Goal: Task Accomplishment & Management: Manage account settings

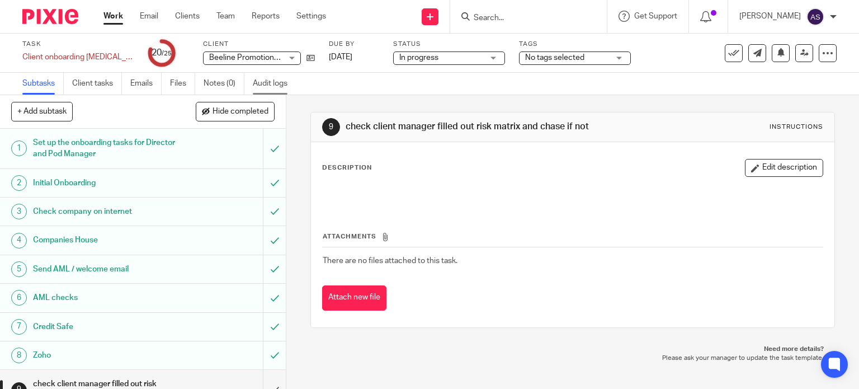
scroll to position [280, 0]
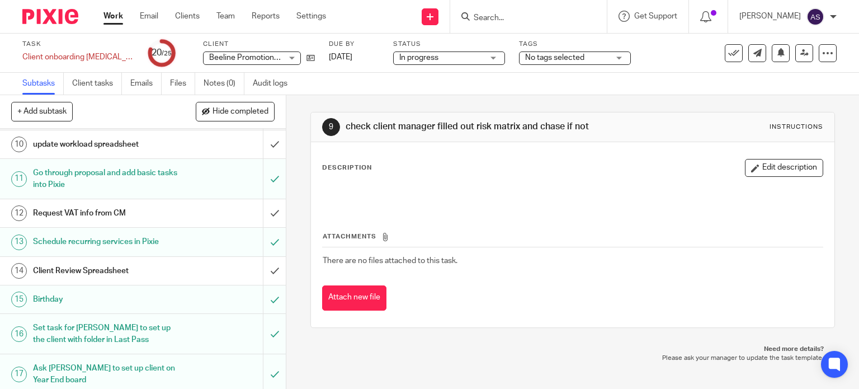
click at [115, 17] on link "Work" at bounding box center [113, 16] width 20 height 11
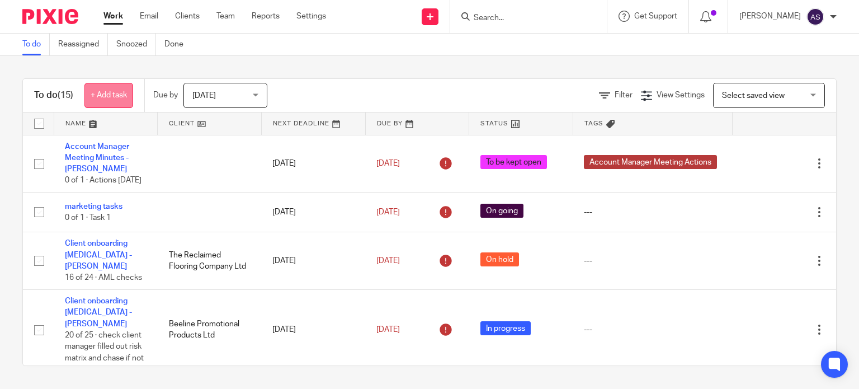
click at [119, 94] on link "+ Add task" at bounding box center [108, 95] width 49 height 25
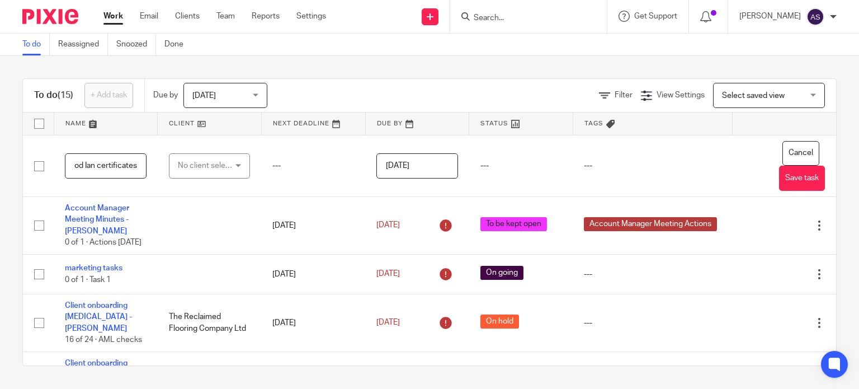
scroll to position [0, 31]
type input "downlaod Ian certificates"
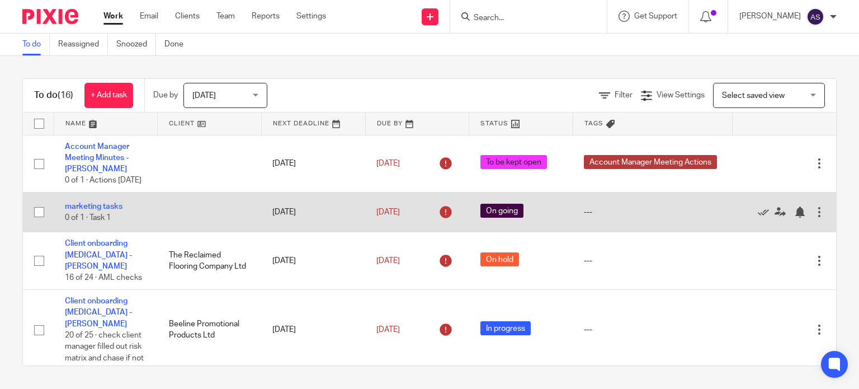
scroll to position [112, 0]
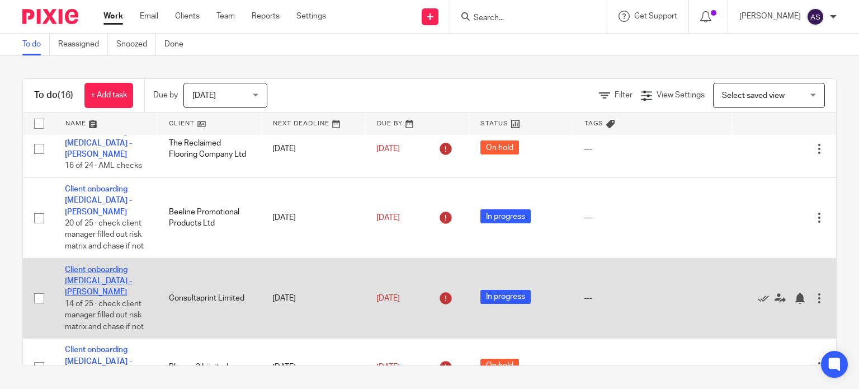
click at [113, 283] on link "Client onboarding [MEDICAL_DATA] - [PERSON_NAME]" at bounding box center [98, 281] width 67 height 31
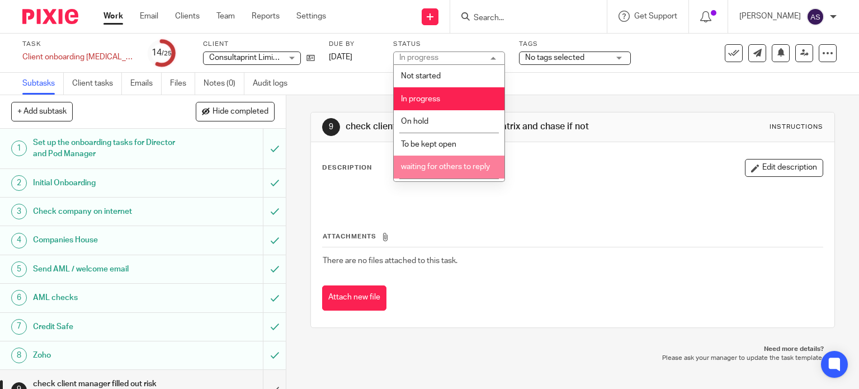
click at [439, 165] on span "waiting for others to reply" at bounding box center [445, 167] width 89 height 8
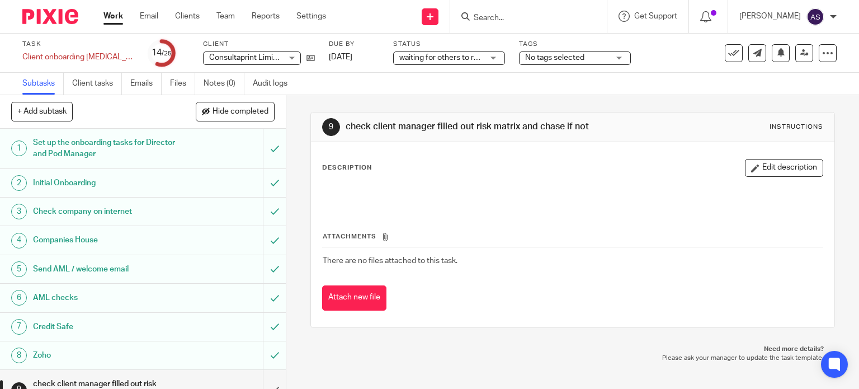
click at [110, 13] on link "Work" at bounding box center [113, 16] width 20 height 11
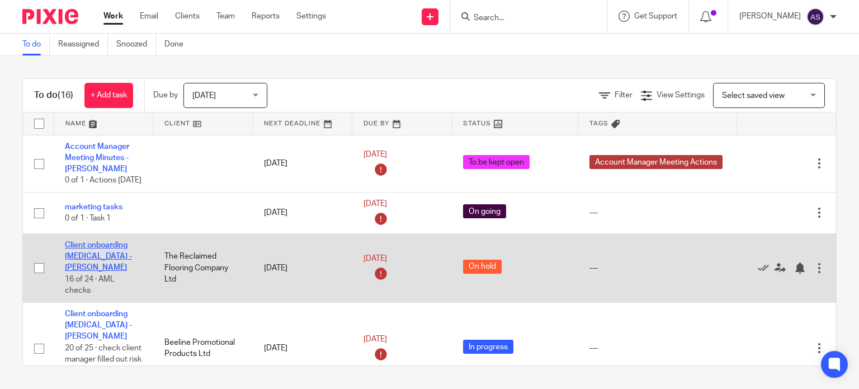
click at [96, 258] on link "Client onboarding [MEDICAL_DATA] - [PERSON_NAME]" at bounding box center [98, 256] width 67 height 31
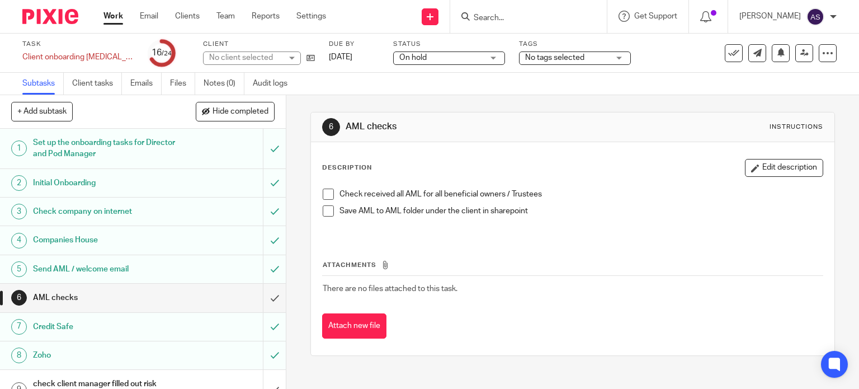
click at [437, 60] on span "On hold" at bounding box center [441, 58] width 84 height 12
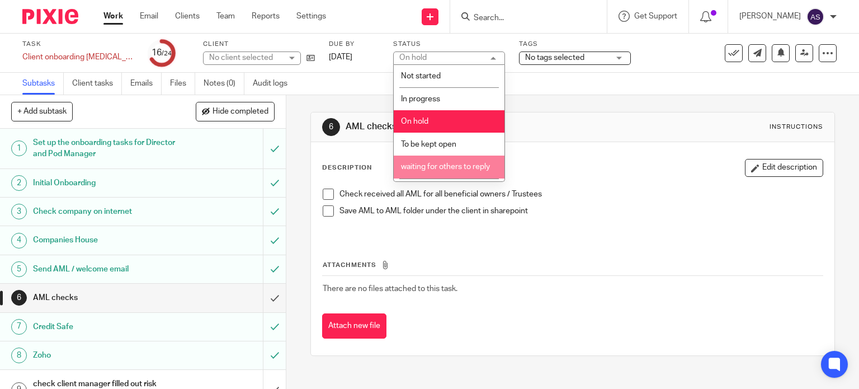
click at [460, 167] on span "waiting for others to reply" at bounding box center [445, 167] width 89 height 8
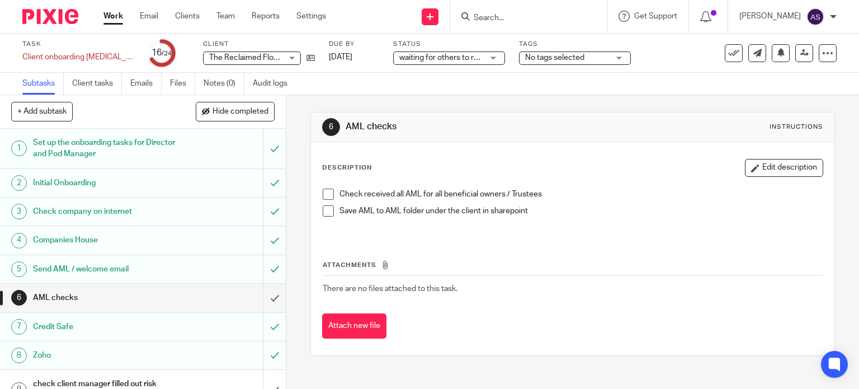
click at [113, 13] on link "Work" at bounding box center [113, 16] width 20 height 11
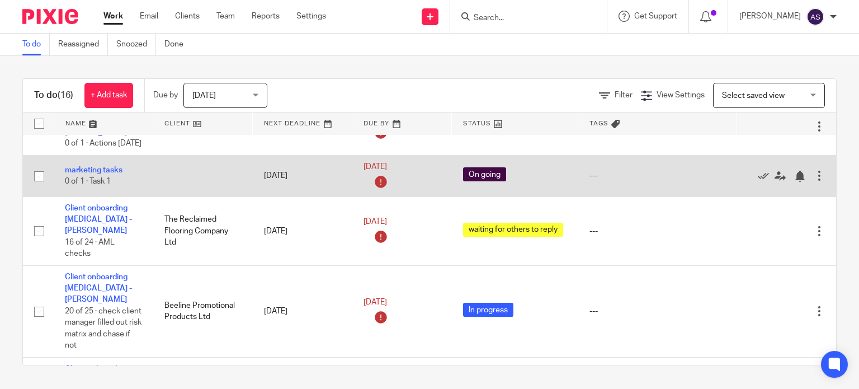
scroll to position [56, 0]
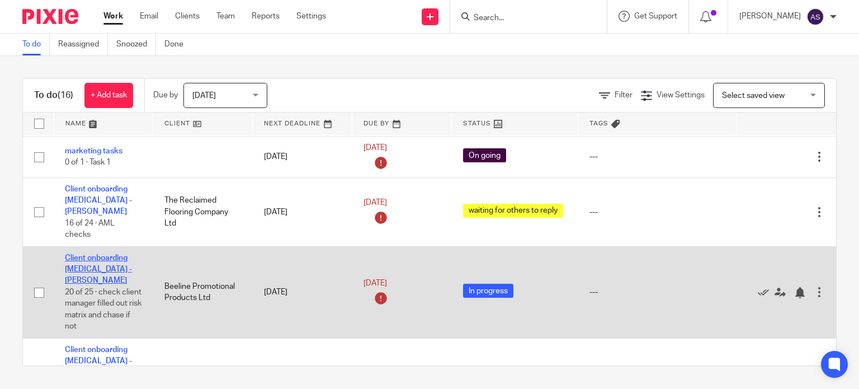
click at [96, 273] on link "Client onboarding [MEDICAL_DATA] - [PERSON_NAME]" at bounding box center [98, 269] width 67 height 31
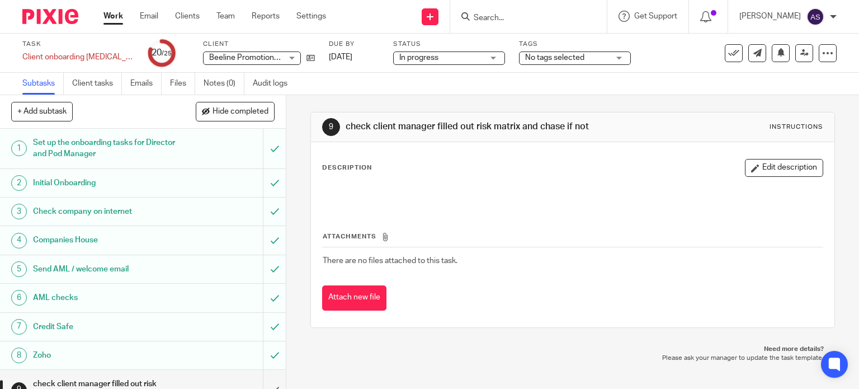
click at [418, 53] on div "Status In progress In progress Not started In progress On hold To be kept open …" at bounding box center [449, 53] width 112 height 27
click at [418, 54] on span "In progress" at bounding box center [418, 58] width 39 height 8
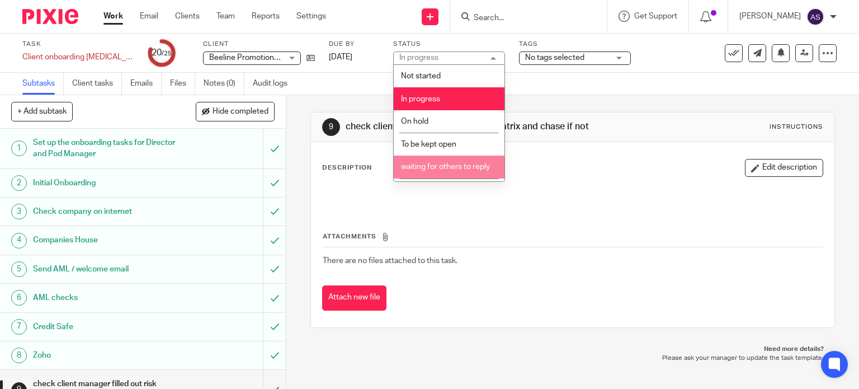
click at [457, 169] on span "waiting for others to reply" at bounding box center [445, 167] width 89 height 8
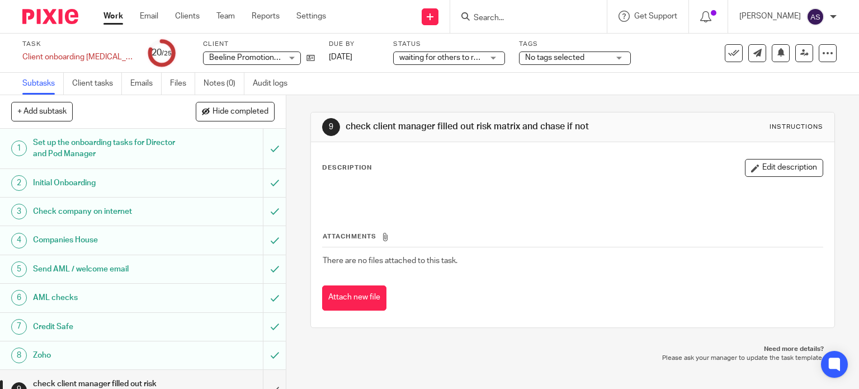
click at [116, 15] on link "Work" at bounding box center [113, 16] width 20 height 11
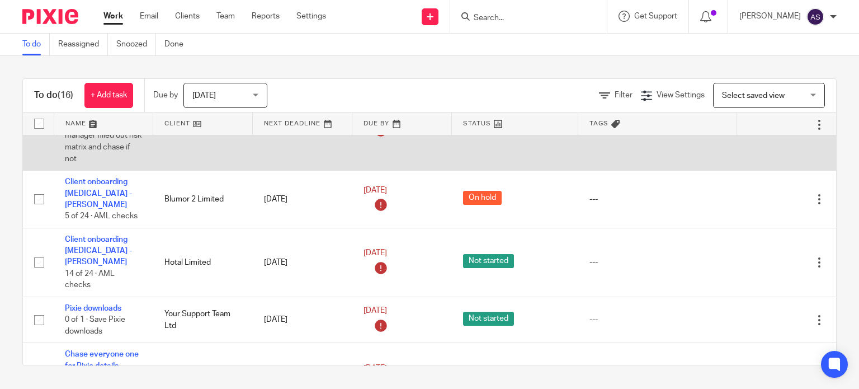
scroll to position [335, 0]
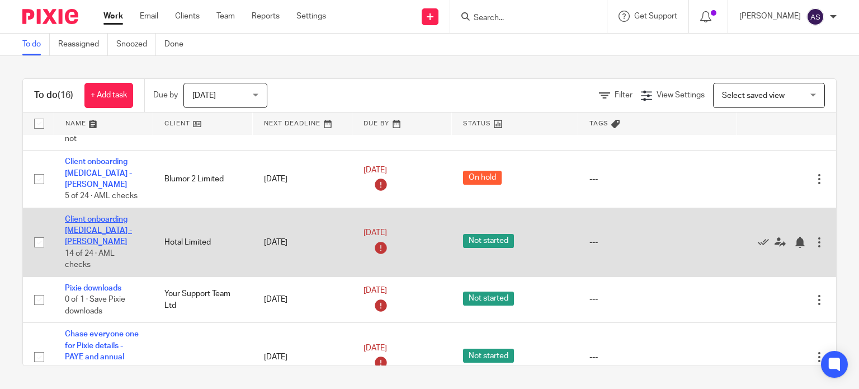
click at [105, 215] on link "Client onboarding [MEDICAL_DATA] - [PERSON_NAME]" at bounding box center [98, 230] width 67 height 31
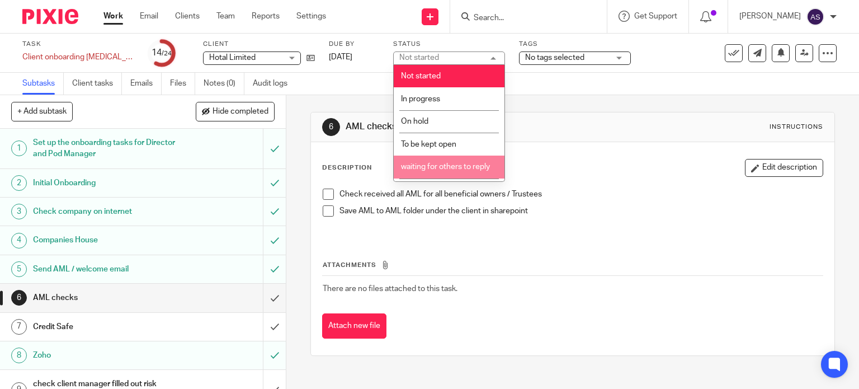
click at [465, 162] on li "waiting for others to reply" at bounding box center [449, 166] width 111 height 23
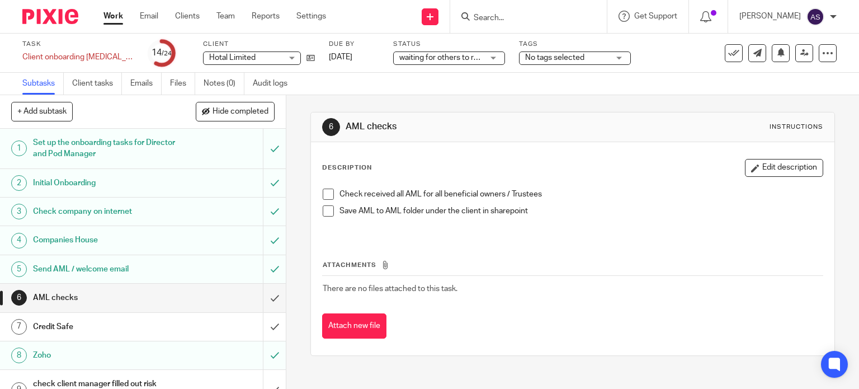
click at [109, 18] on link "Work" at bounding box center [113, 16] width 20 height 11
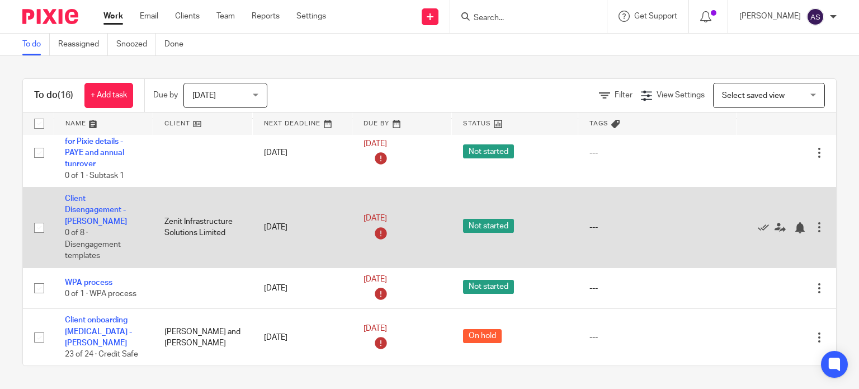
scroll to position [559, 0]
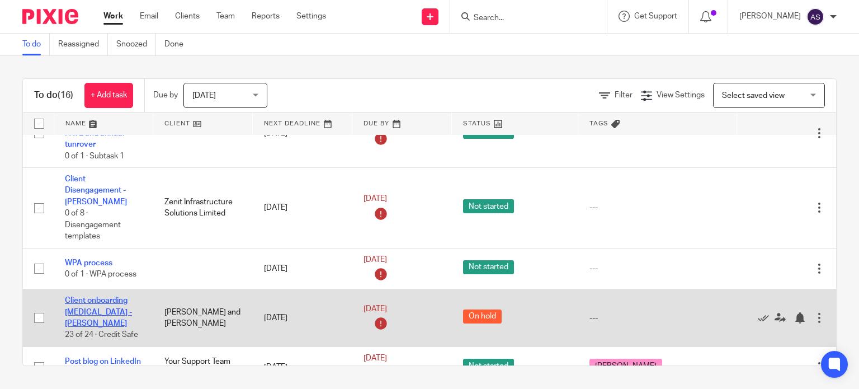
click at [96, 296] on link "Client onboarding [MEDICAL_DATA] - [PERSON_NAME]" at bounding box center [98, 311] width 67 height 31
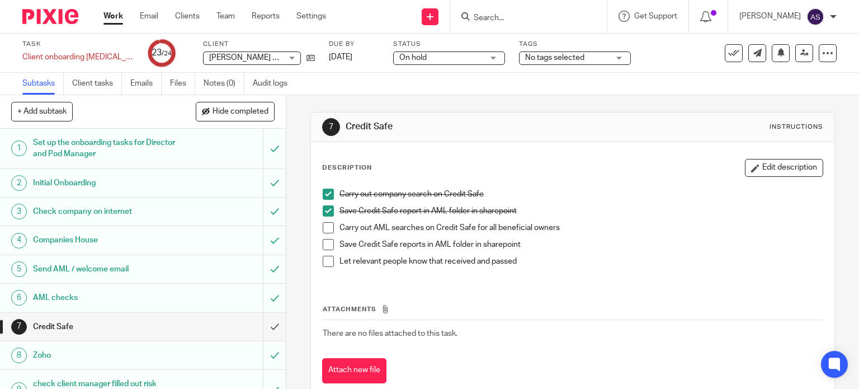
click at [445, 58] on span "On hold" at bounding box center [441, 58] width 84 height 12
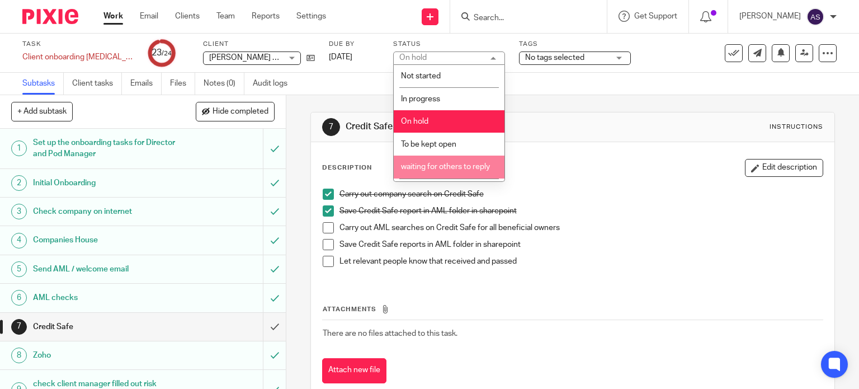
click at [439, 165] on span "waiting for others to reply" at bounding box center [445, 167] width 89 height 8
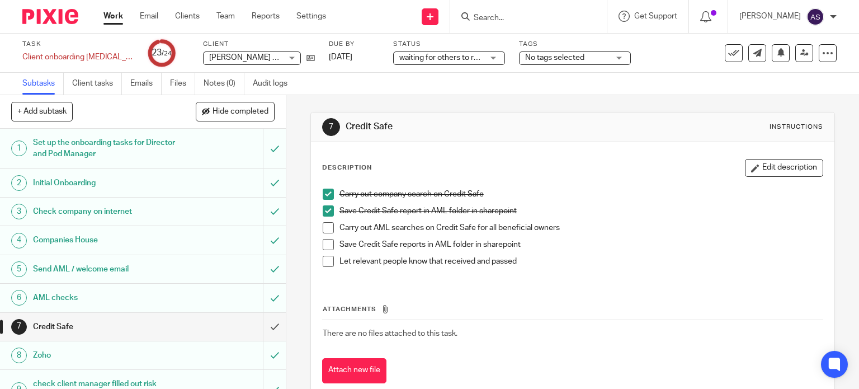
click at [114, 15] on link "Work" at bounding box center [113, 16] width 20 height 11
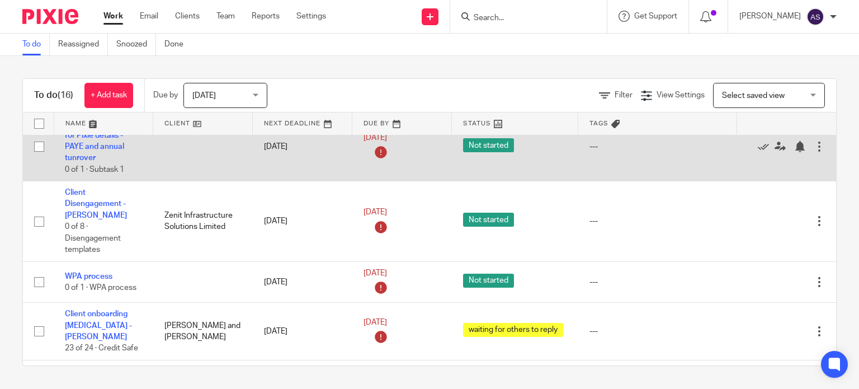
scroll to position [615, 0]
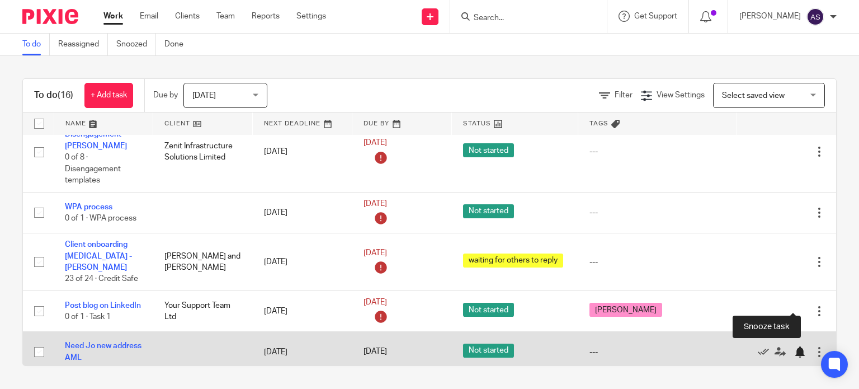
click at [794, 346] on div at bounding box center [799, 351] width 11 height 11
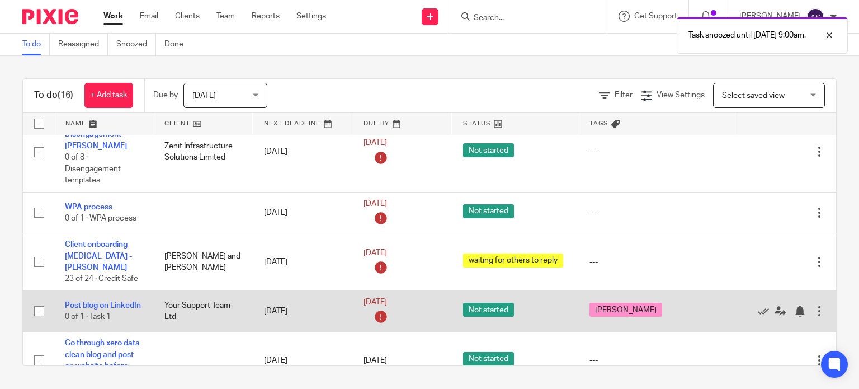
scroll to position [651, 0]
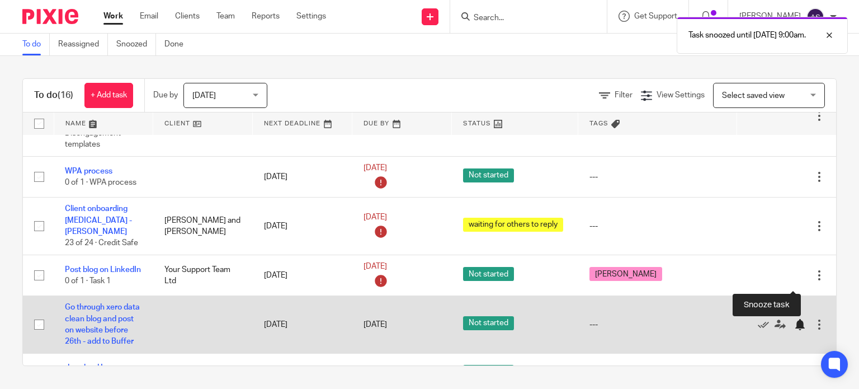
click at [794, 319] on div at bounding box center [799, 324] width 11 height 11
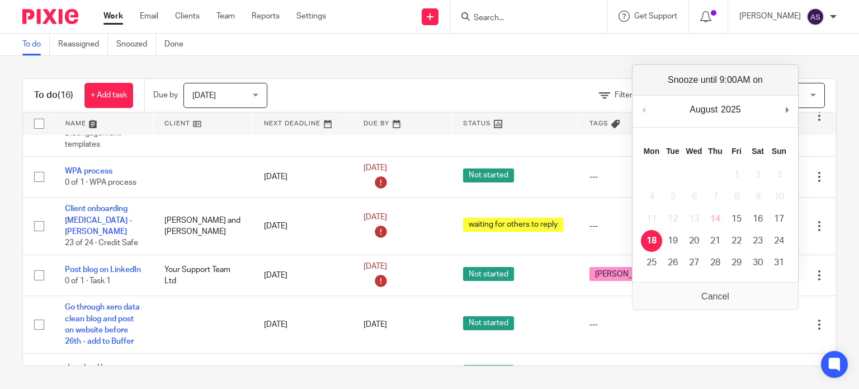
scroll to position [582, 0]
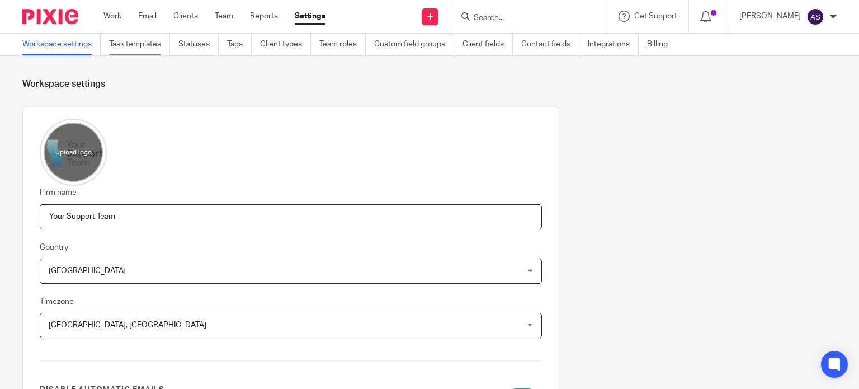
click at [154, 44] on link "Task templates" at bounding box center [139, 45] width 61 height 22
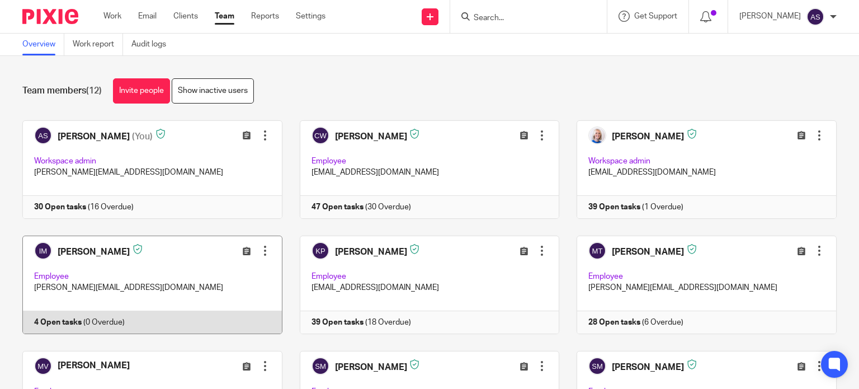
click at [91, 248] on link at bounding box center [143, 284] width 277 height 98
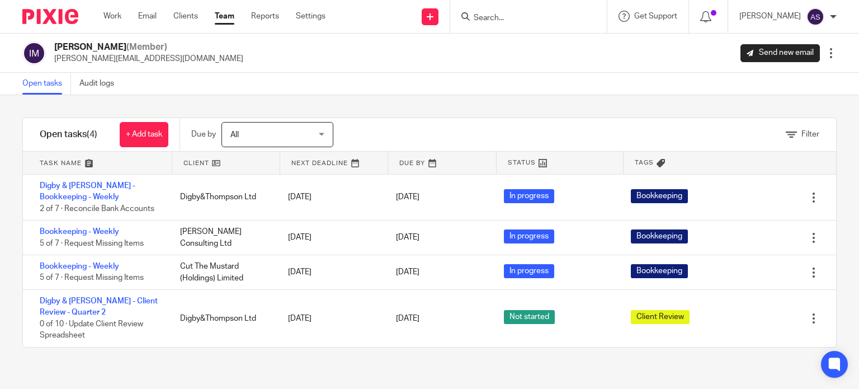
click at [294, 135] on span "All" at bounding box center [271, 133] width 82 height 23
click at [318, 14] on link "Settings" at bounding box center [311, 16] width 30 height 11
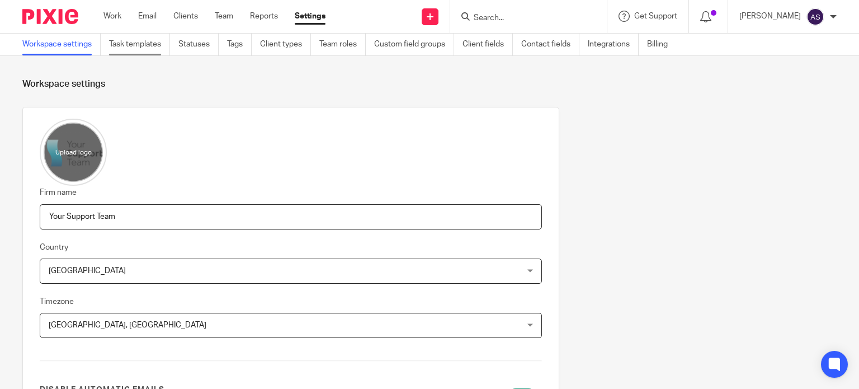
click at [127, 42] on link "Task templates" at bounding box center [139, 45] width 61 height 22
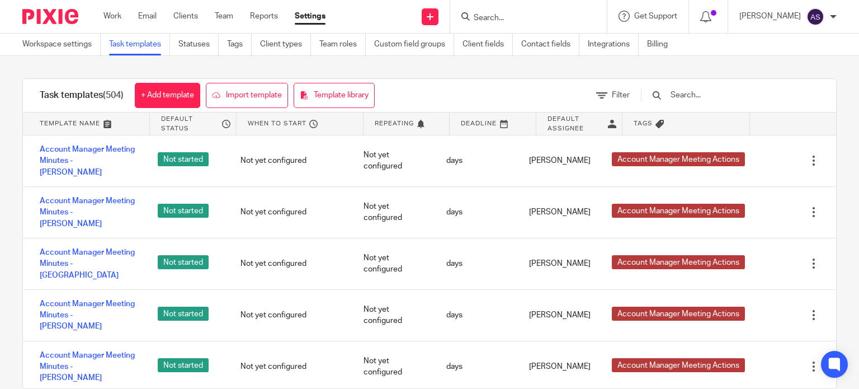
click at [707, 100] on input "text" at bounding box center [734, 95] width 130 height 12
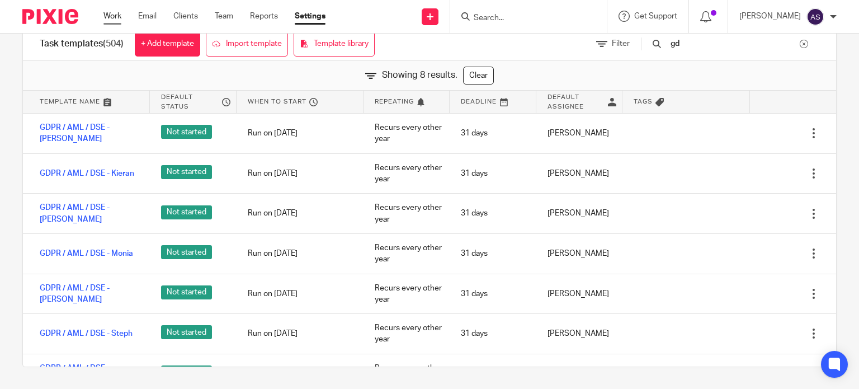
type input "gd"
click at [118, 18] on link "Work" at bounding box center [112, 16] width 18 height 11
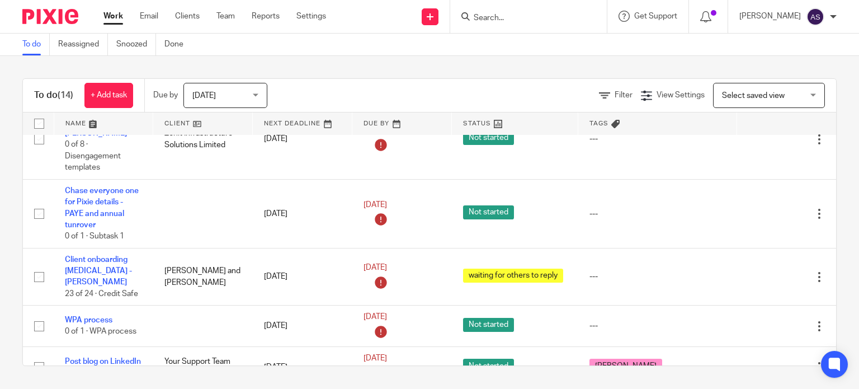
scroll to position [582, 0]
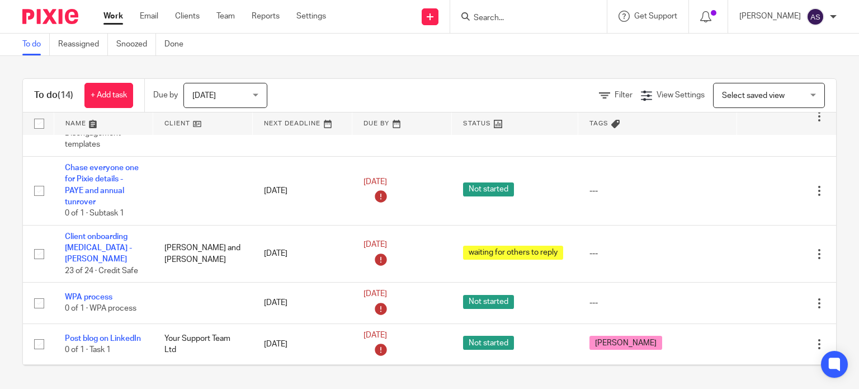
click at [758, 379] on icon at bounding box center [763, 384] width 11 height 11
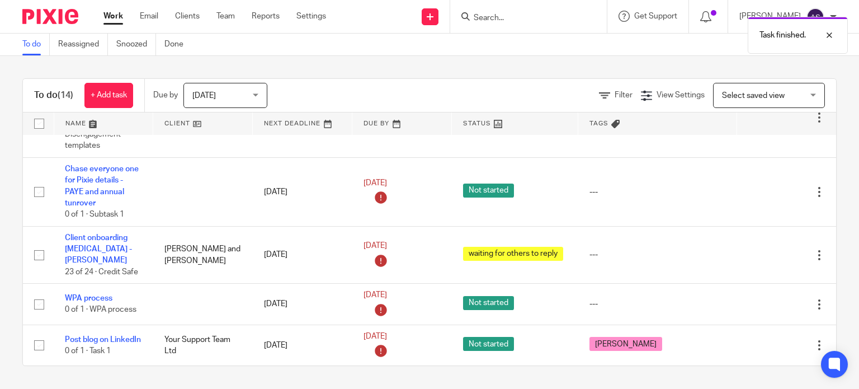
scroll to position [542, 0]
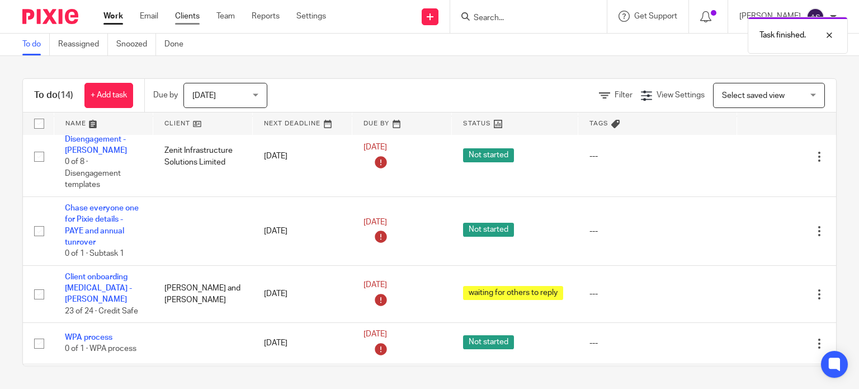
click at [197, 20] on link "Clients" at bounding box center [187, 16] width 25 height 11
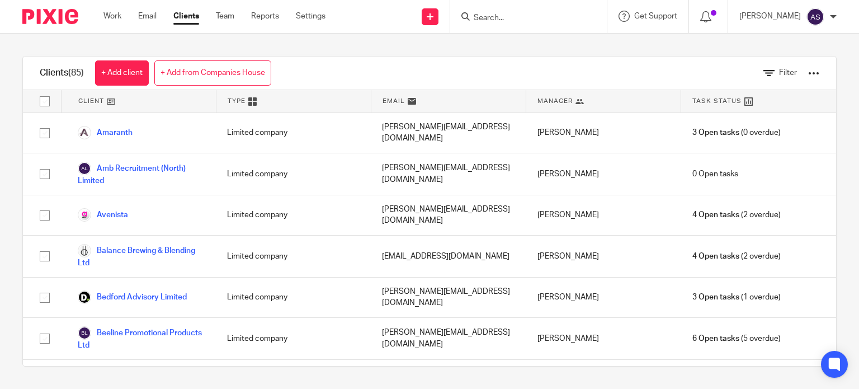
click at [808, 72] on div at bounding box center [813, 73] width 11 height 11
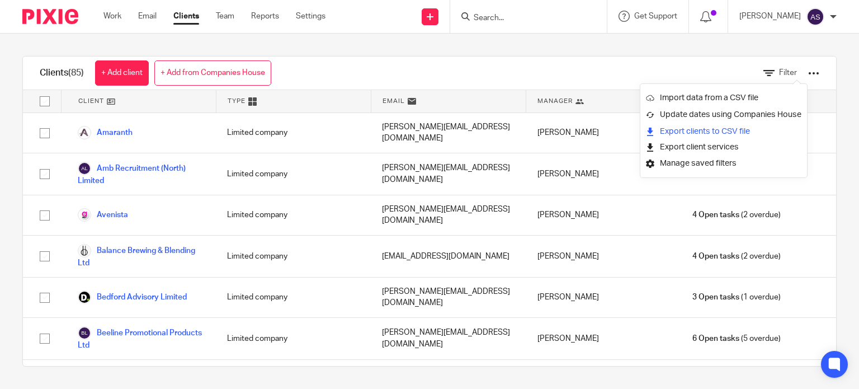
click at [696, 131] on link "Export clients to CSV file" at bounding box center [723, 131] width 155 height 17
click at [728, 149] on button "Export client services" at bounding box center [692, 147] width 93 height 15
click at [710, 147] on button "Export client services" at bounding box center [692, 147] width 93 height 15
click at [116, 13] on link "Work" at bounding box center [112, 16] width 18 height 11
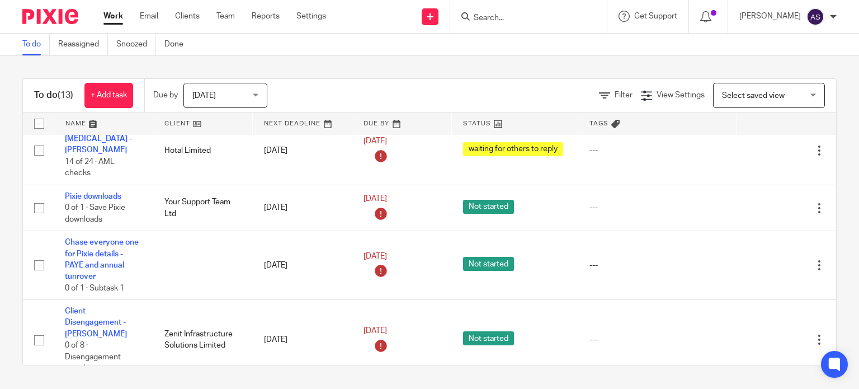
scroll to position [374, 0]
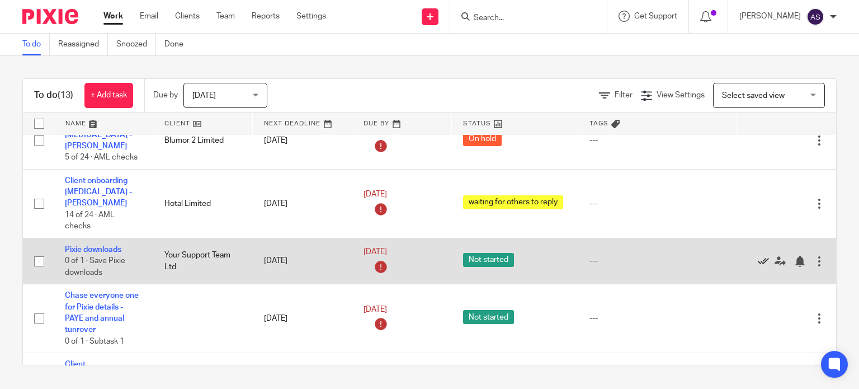
click at [758, 256] on icon at bounding box center [763, 261] width 11 height 11
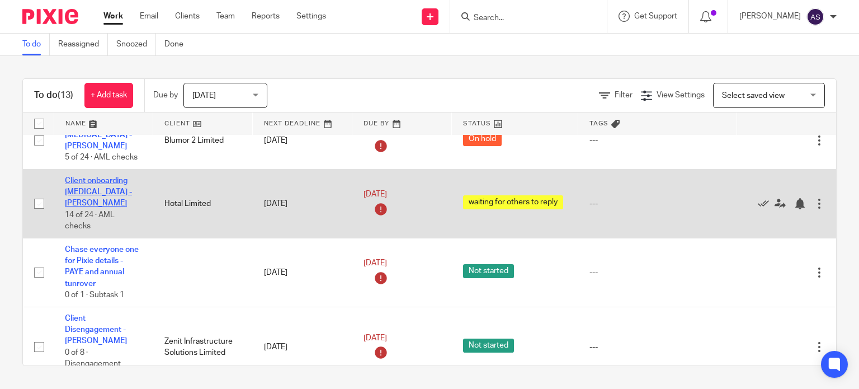
click at [98, 177] on link "Client onboarding [MEDICAL_DATA] - [PERSON_NAME]" at bounding box center [98, 192] width 67 height 31
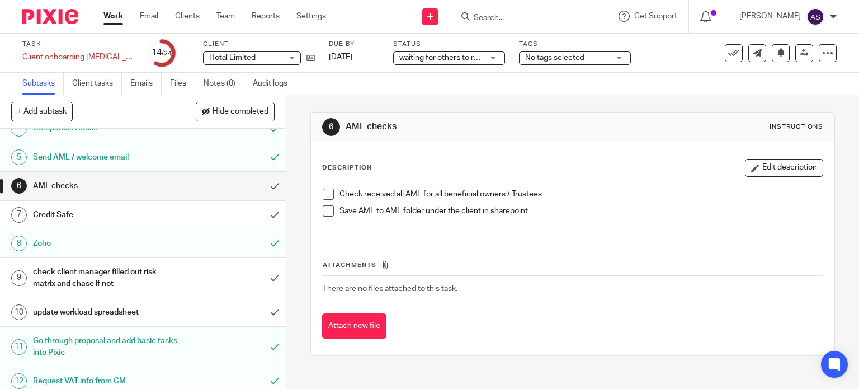
scroll to position [168, 0]
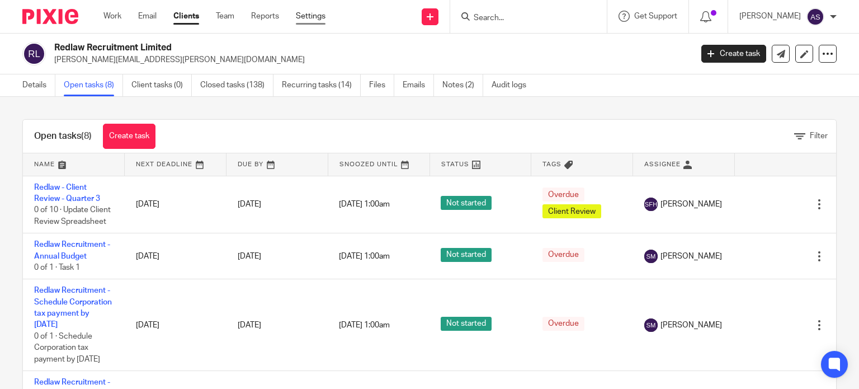
click at [305, 18] on link "Settings" at bounding box center [311, 16] width 30 height 11
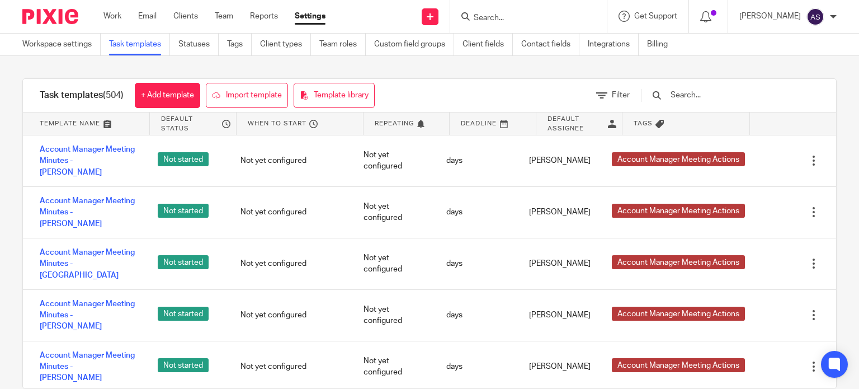
click at [736, 100] on input "text" at bounding box center [734, 95] width 130 height 12
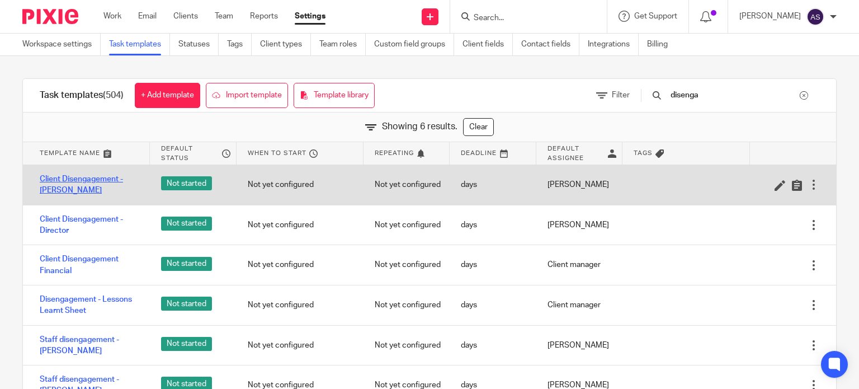
type input "disenga"
click at [107, 176] on link "Client Disengagement - [PERSON_NAME]" at bounding box center [89, 184] width 99 height 23
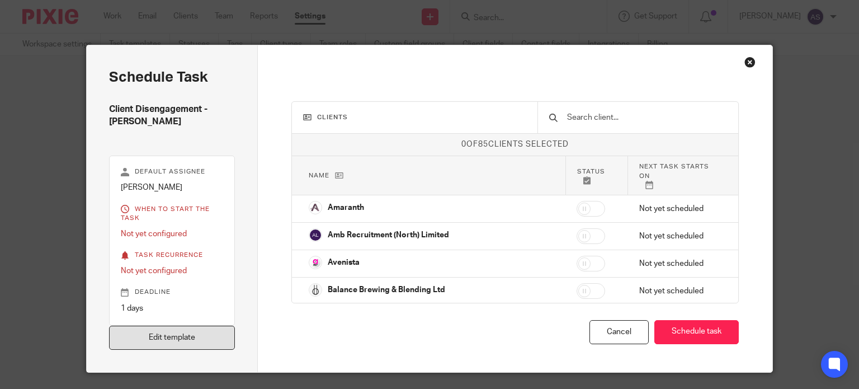
click at [211, 325] on link "Edit template" at bounding box center [172, 337] width 126 height 24
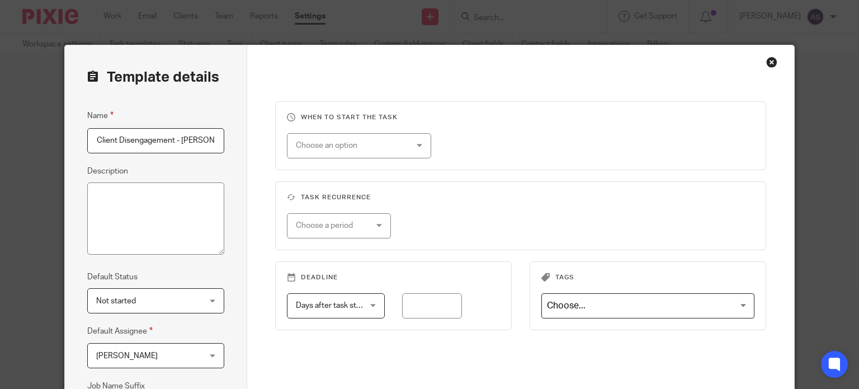
scroll to position [181, 0]
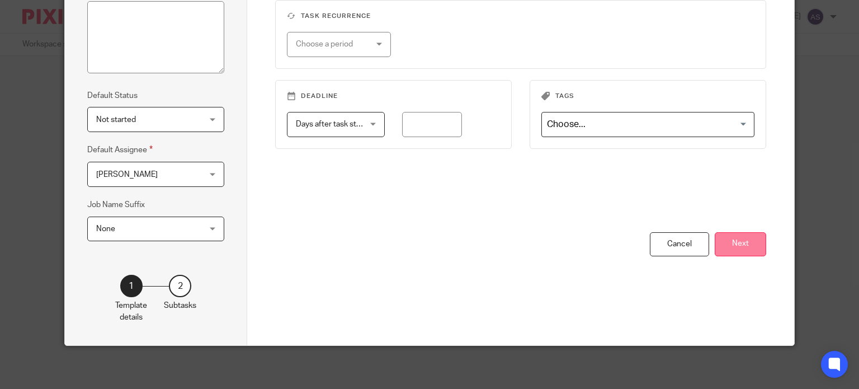
click at [734, 242] on button "Next" at bounding box center [740, 244] width 51 height 24
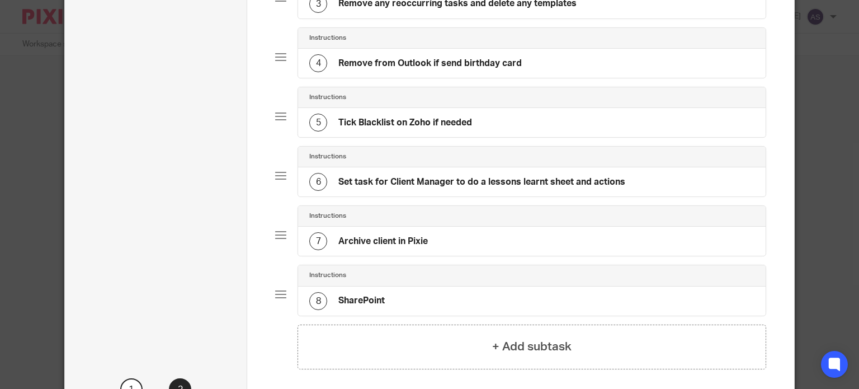
scroll to position [293, 0]
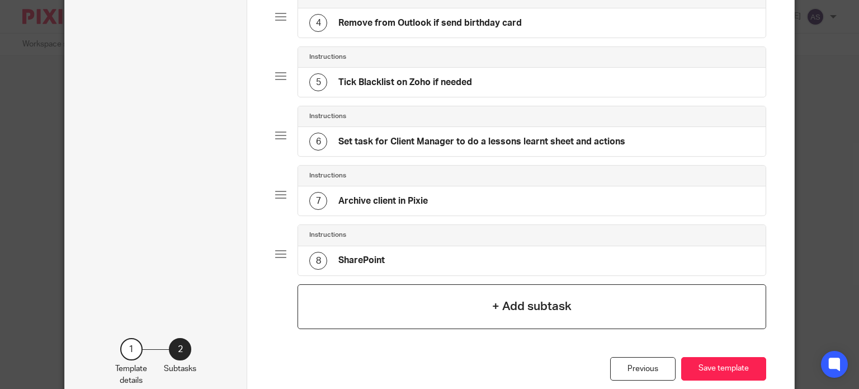
click at [545, 297] on h4 "+ Add subtask" at bounding box center [531, 305] width 79 height 17
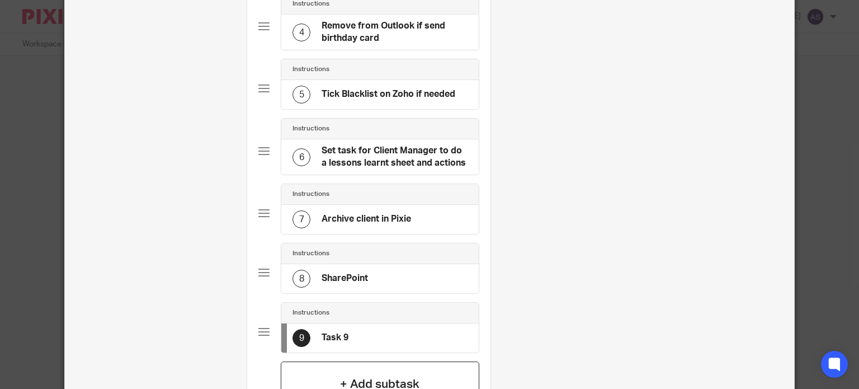
scroll to position [0, 0]
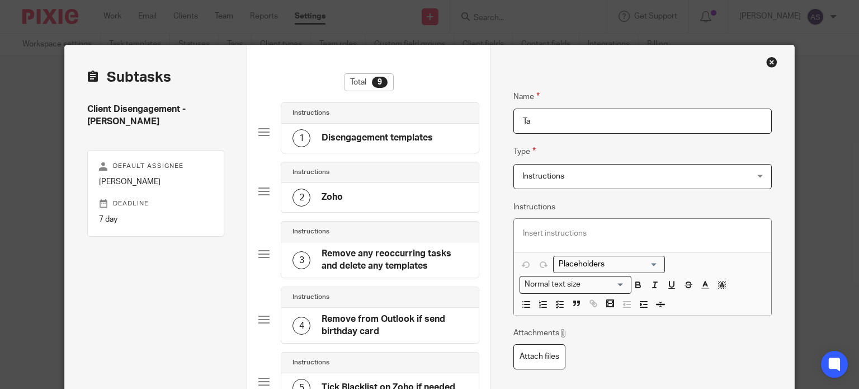
type input "T"
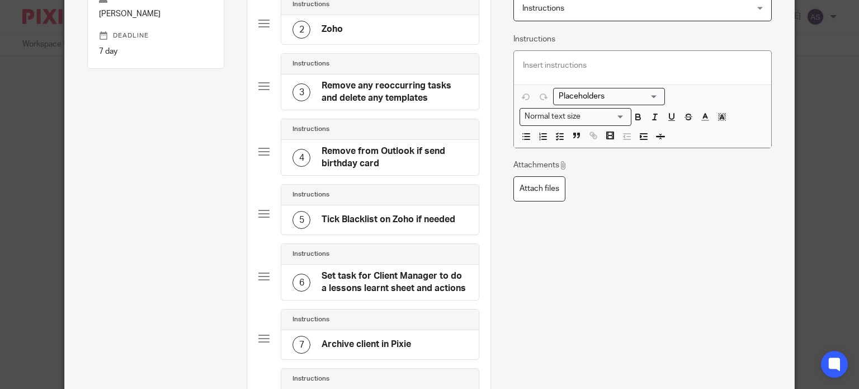
scroll to position [391, 0]
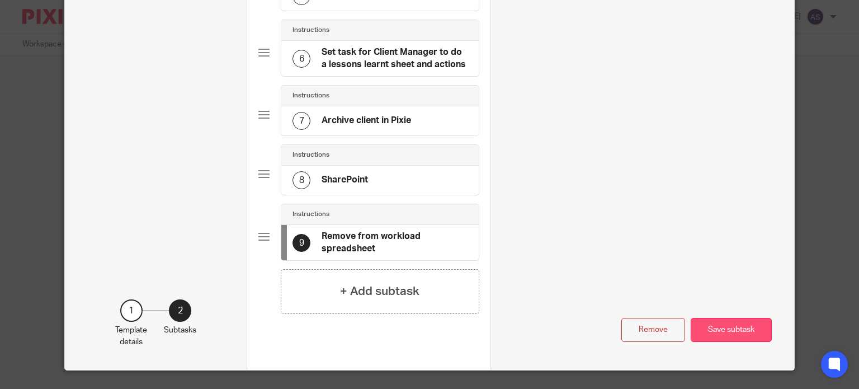
type input "Remove from workload spreadsheet"
click at [721, 324] on button "Save subtask" at bounding box center [731, 330] width 81 height 24
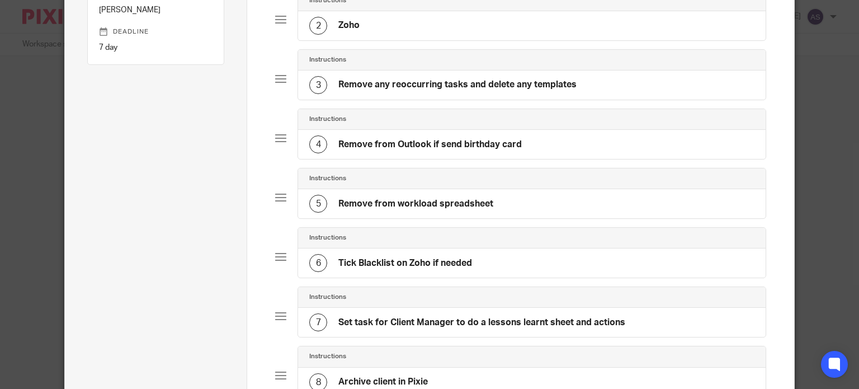
scroll to position [168, 0]
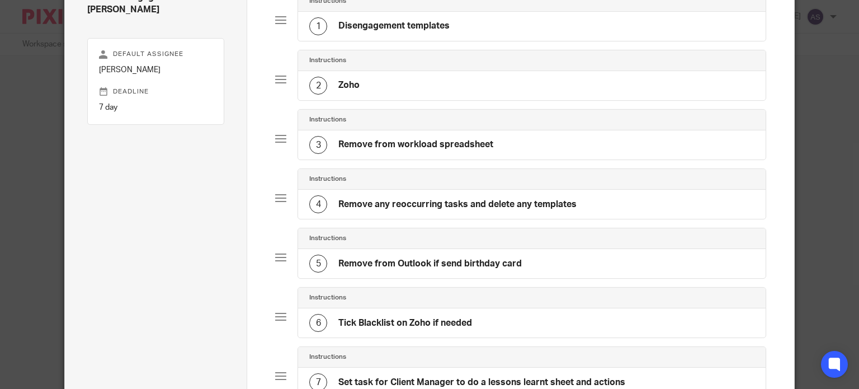
click at [741, 77] on div "2 Zoho" at bounding box center [531, 85] width 467 height 29
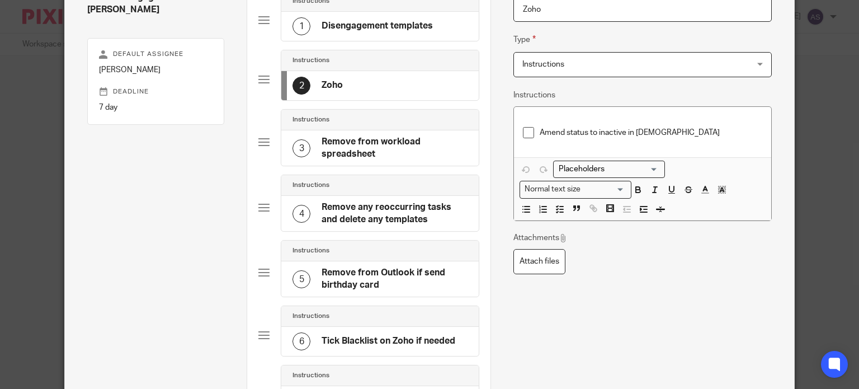
scroll to position [108, 0]
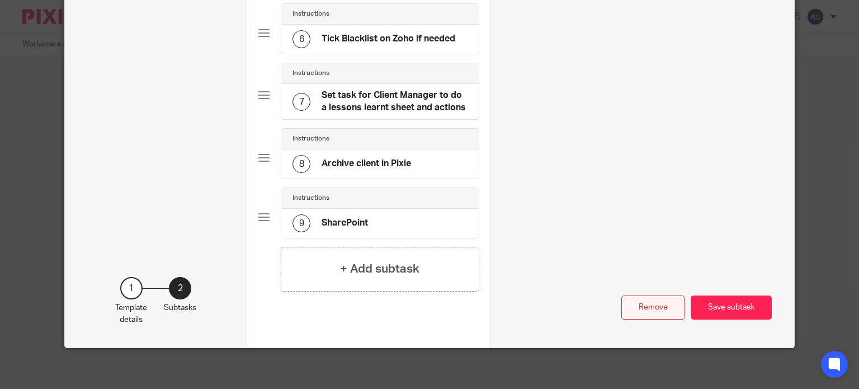
click at [644, 301] on button "Remove" at bounding box center [653, 307] width 64 height 24
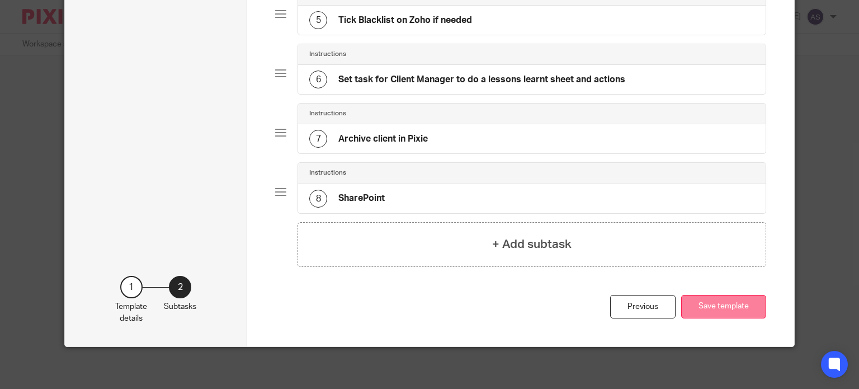
click at [717, 303] on button "Save template" at bounding box center [723, 307] width 85 height 24
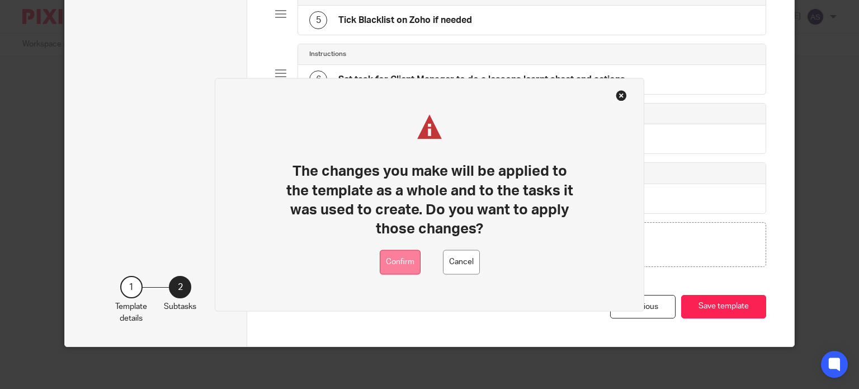
click at [406, 263] on button "Confirm" at bounding box center [400, 261] width 41 height 25
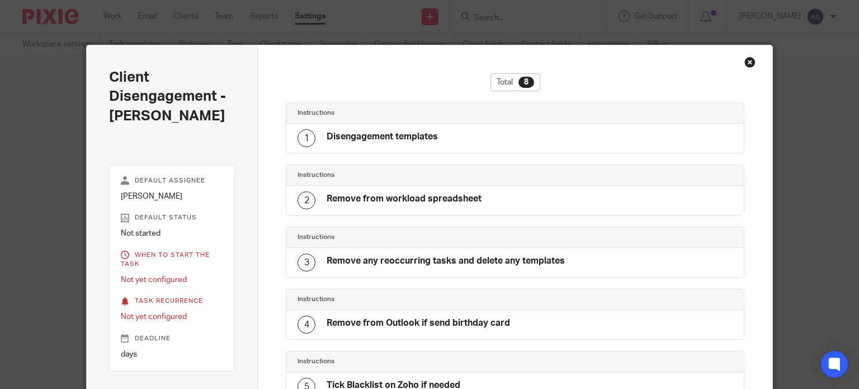
click at [750, 62] on div "Close this dialog window" at bounding box center [749, 61] width 11 height 11
click at [747, 64] on div "Close this dialog window" at bounding box center [749, 61] width 11 height 11
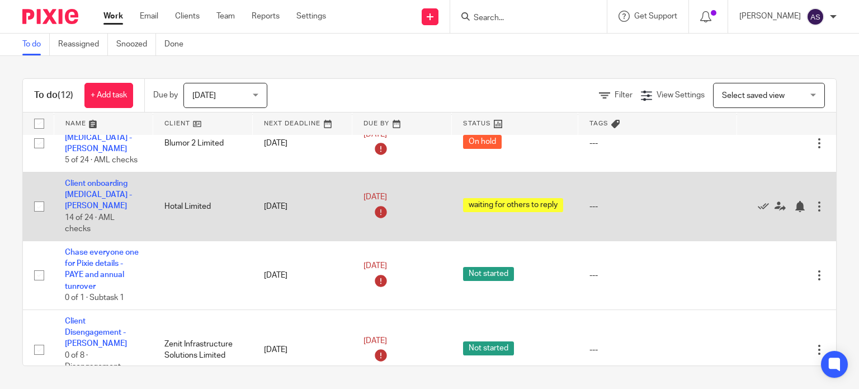
scroll to position [391, 0]
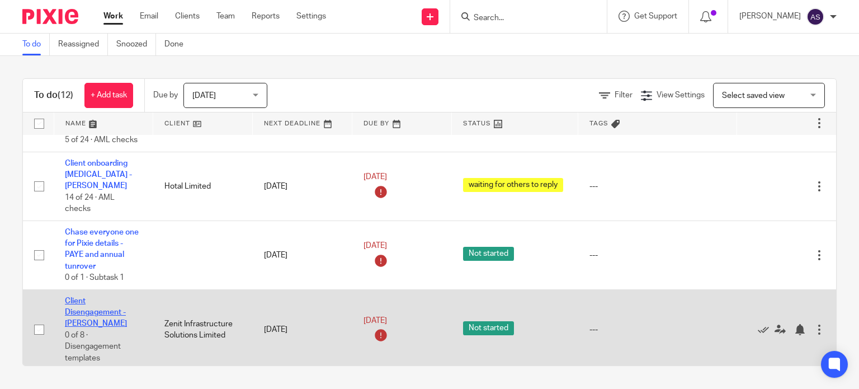
click at [87, 297] on link "Client Disengagement - [PERSON_NAME]" at bounding box center [96, 312] width 62 height 31
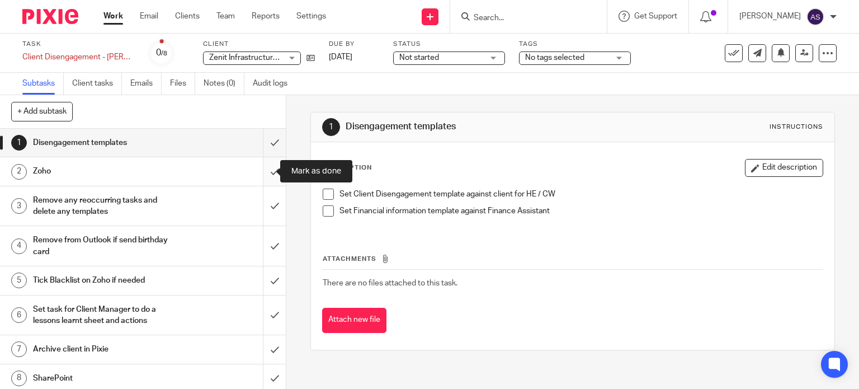
click at [259, 172] on input "submit" at bounding box center [143, 171] width 286 height 28
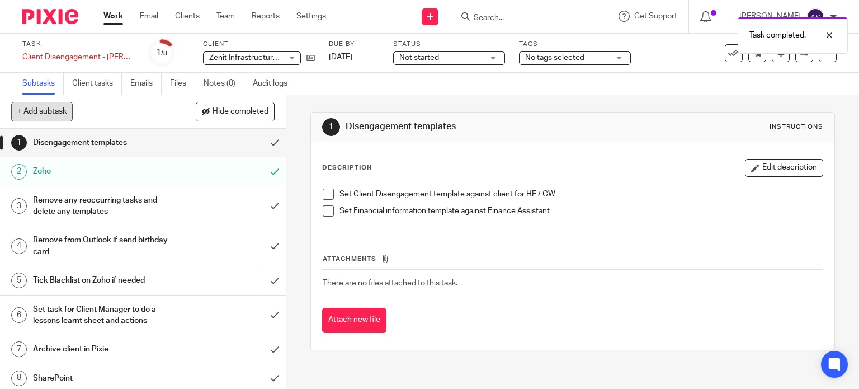
click at [49, 102] on button "+ Add subtask" at bounding box center [42, 111] width 62 height 19
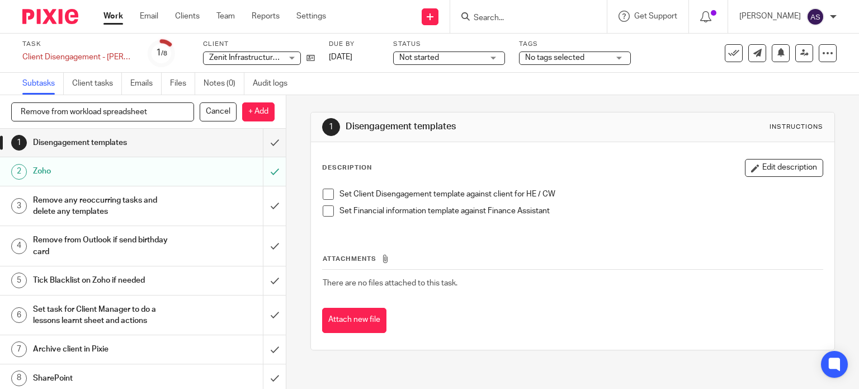
type input "Remove from workload spreadsheet"
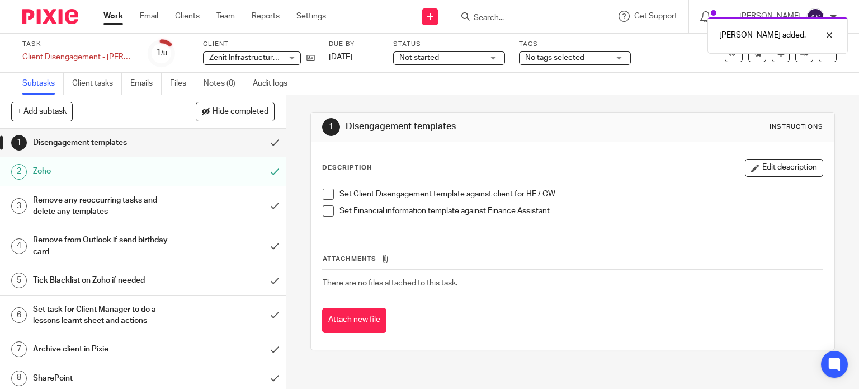
click at [108, 14] on link "Work" at bounding box center [113, 16] width 20 height 11
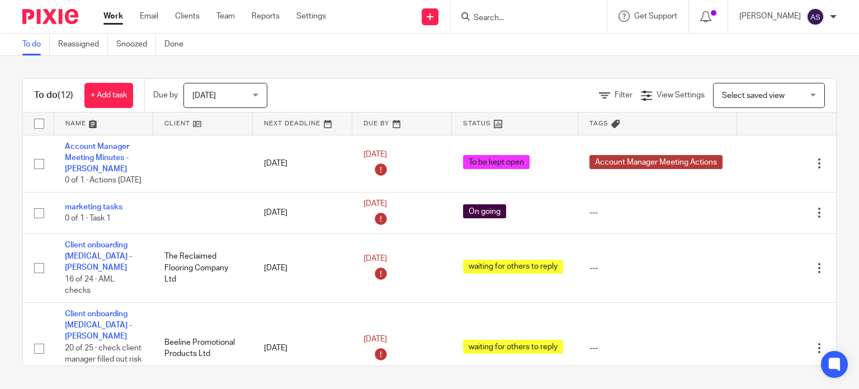
click at [229, 93] on span "[DATE]" at bounding box center [221, 94] width 59 height 23
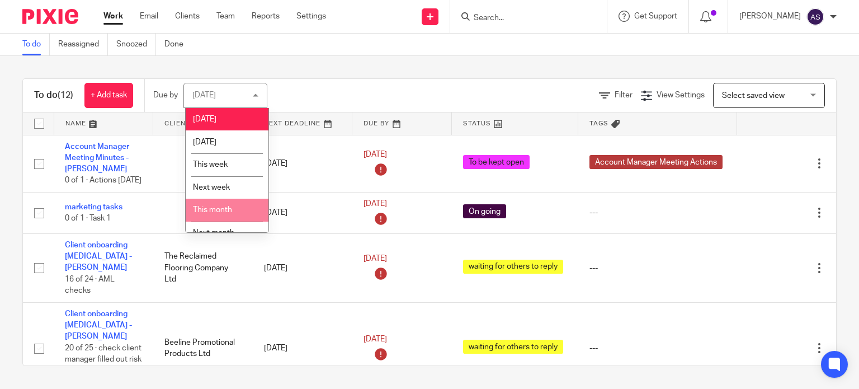
click at [233, 205] on li "This month" at bounding box center [227, 209] width 83 height 23
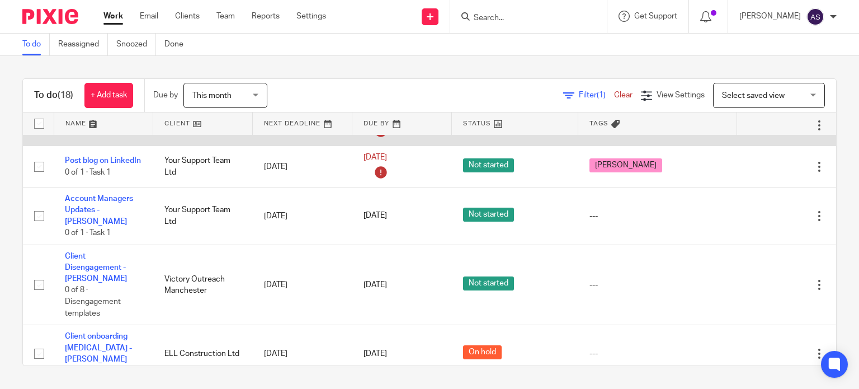
scroll to position [727, 0]
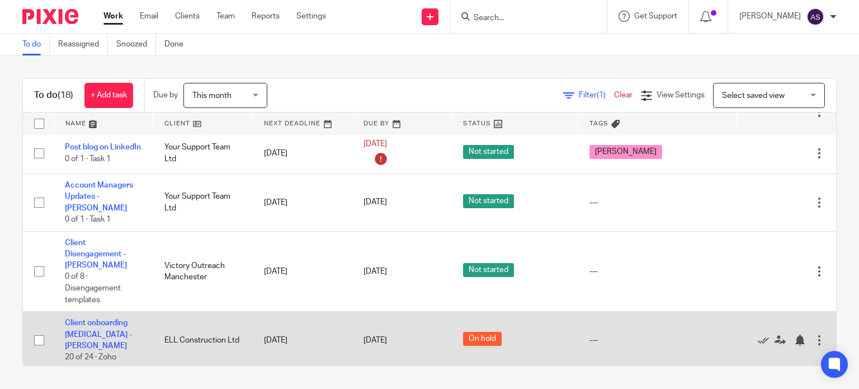
click at [106, 311] on td "Client onboarding [MEDICAL_DATA] - [PERSON_NAME] 20 of 24 · Zoho" at bounding box center [104, 340] width 100 height 58
click at [81, 319] on link "Client onboarding [MEDICAL_DATA] - [PERSON_NAME]" at bounding box center [98, 334] width 67 height 31
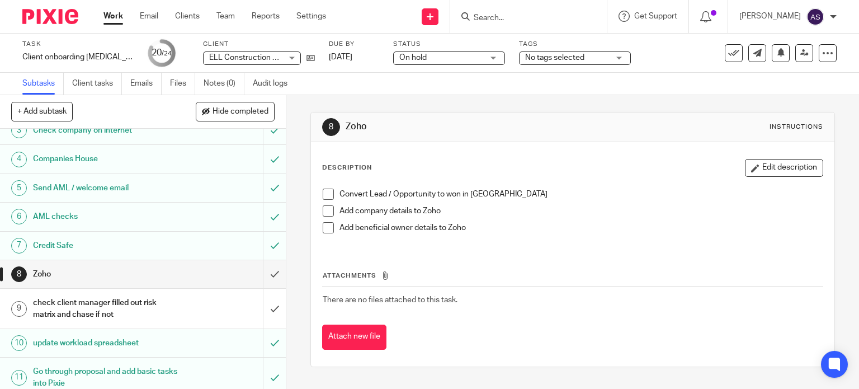
scroll to position [112, 0]
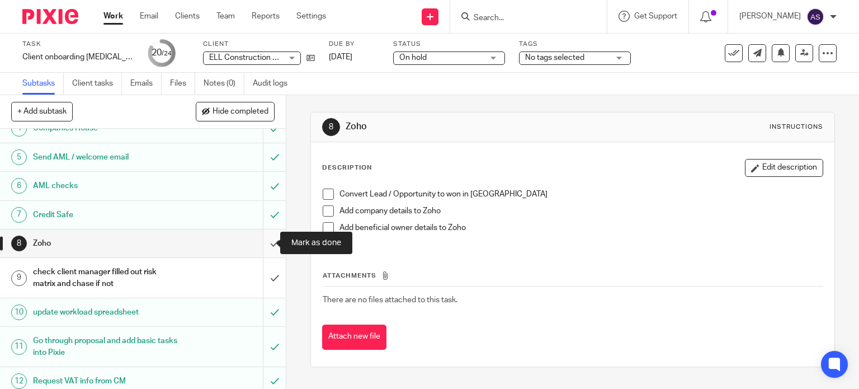
click at [262, 239] on input "submit" at bounding box center [143, 243] width 286 height 28
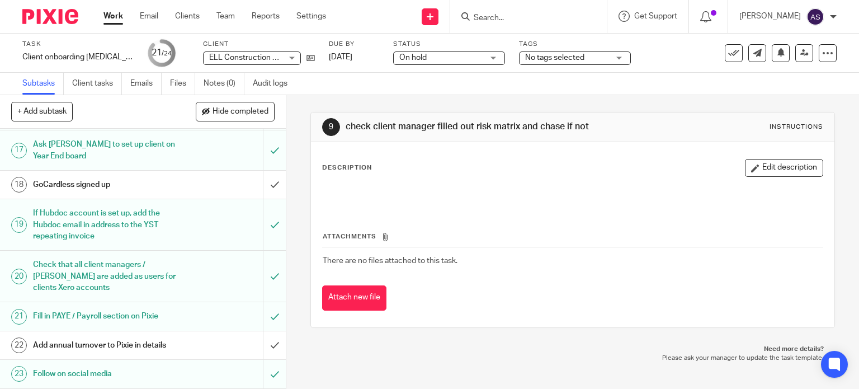
scroll to position [540, 0]
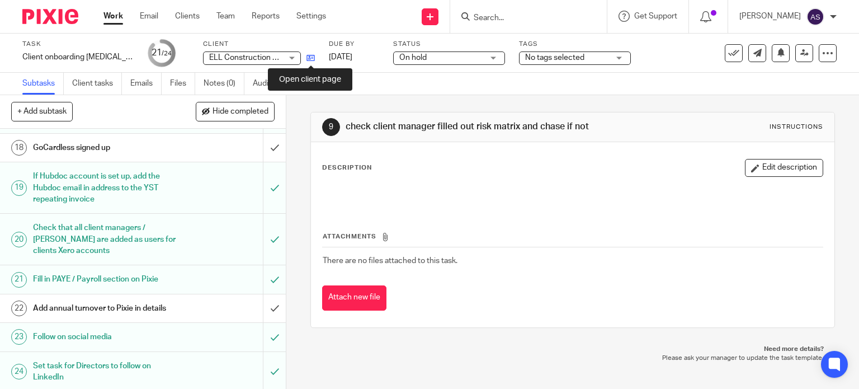
click at [313, 58] on icon at bounding box center [310, 58] width 8 height 8
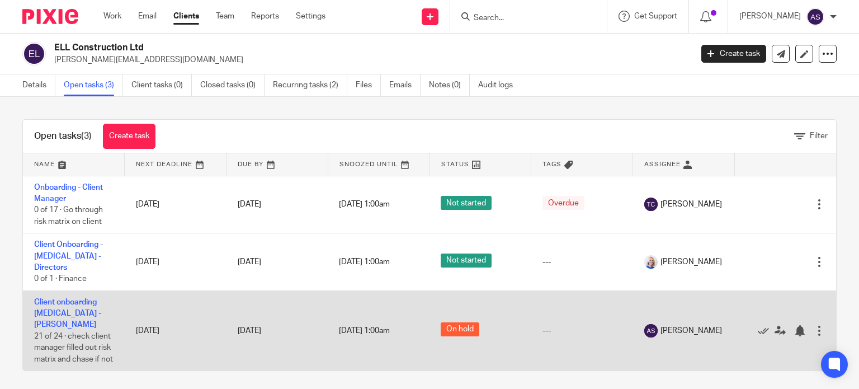
click at [387, 327] on span "[DATE] 1:00am" at bounding box center [364, 331] width 51 height 8
click at [54, 295] on td "Client onboarding [MEDICAL_DATA] - [PERSON_NAME] 21 of 24 · check client manage…" at bounding box center [74, 330] width 102 height 80
click at [81, 298] on link "Client onboarding [MEDICAL_DATA] - [PERSON_NAME]" at bounding box center [67, 313] width 67 height 31
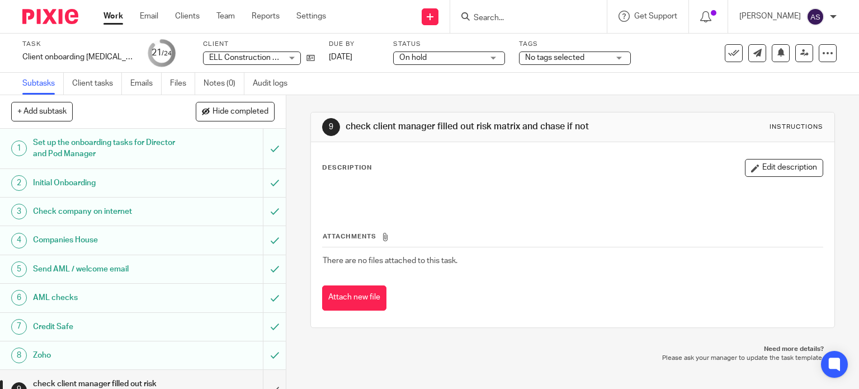
click at [432, 61] on span "On hold" at bounding box center [441, 58] width 84 height 12
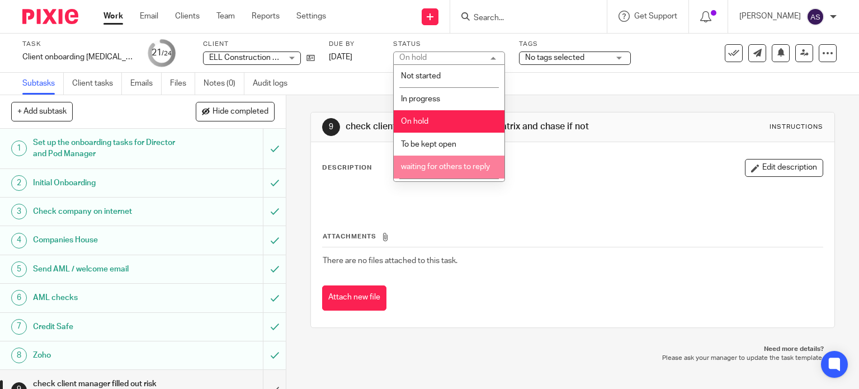
click at [452, 166] on span "waiting for others to reply" at bounding box center [445, 167] width 89 height 8
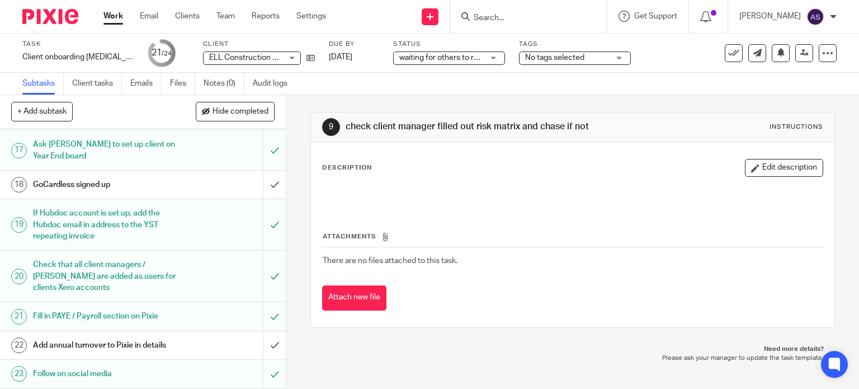
scroll to position [540, 0]
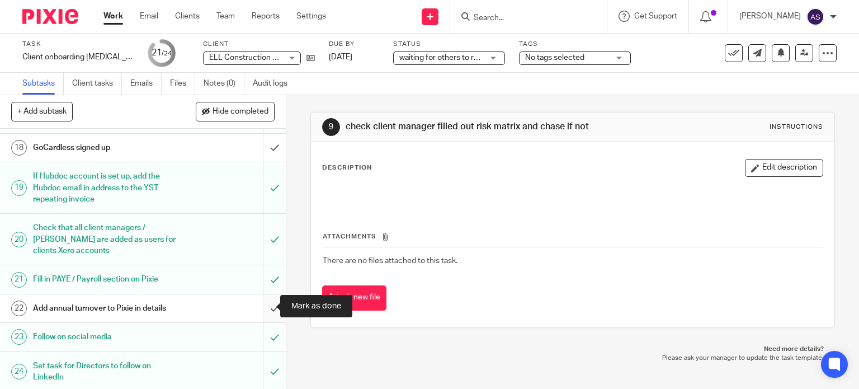
click at [263, 305] on input "submit" at bounding box center [143, 308] width 286 height 28
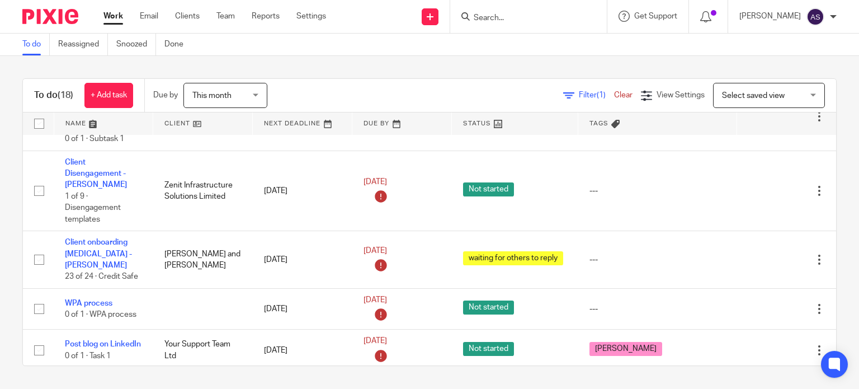
scroll to position [671, 0]
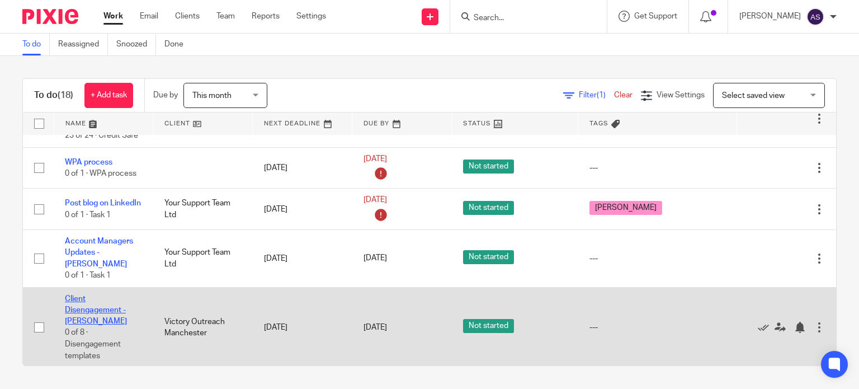
click at [88, 295] on link "Client Disengagement - [PERSON_NAME]" at bounding box center [96, 310] width 62 height 31
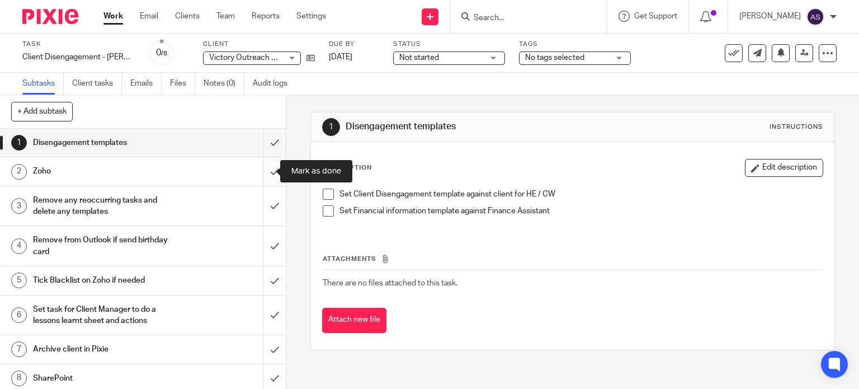
click at [263, 169] on input "submit" at bounding box center [143, 171] width 286 height 28
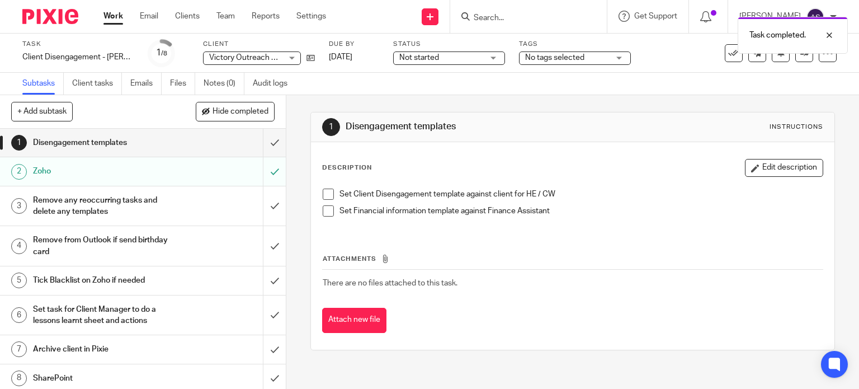
scroll to position [2, 0]
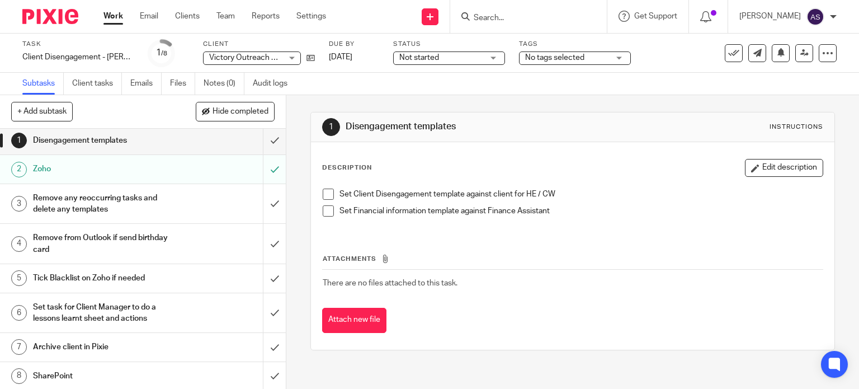
click at [38, 109] on button "+ Add subtask" at bounding box center [42, 111] width 62 height 19
type input "Remove from workload spreadsheet"
click at [378, 56] on link "18 Aug 2025" at bounding box center [354, 57] width 50 height 12
click at [112, 12] on link "Work" at bounding box center [113, 16] width 20 height 11
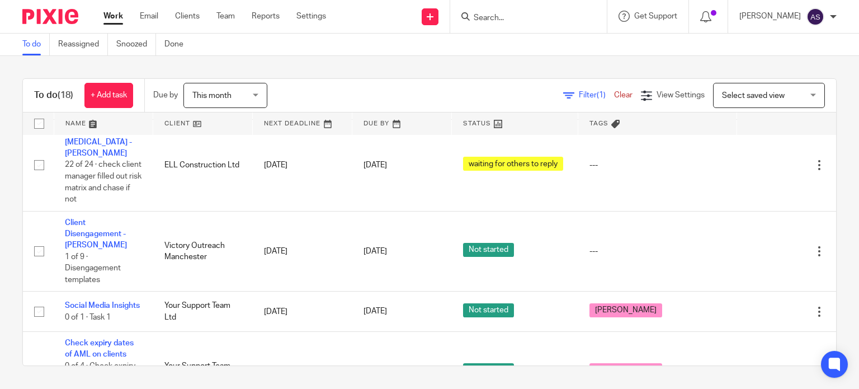
scroll to position [877, 0]
